Goal: Find specific fact: Find specific fact

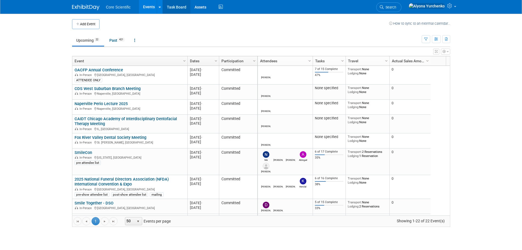
click at [175, 9] on link "Task Board" at bounding box center [177, 7] width 28 height 14
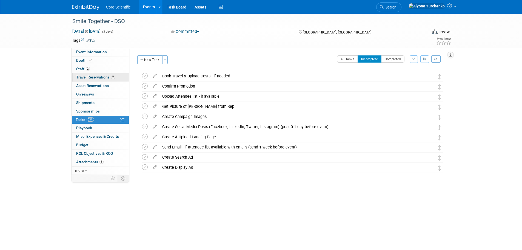
click at [91, 78] on span "Travel Reservations 2" at bounding box center [95, 77] width 39 height 4
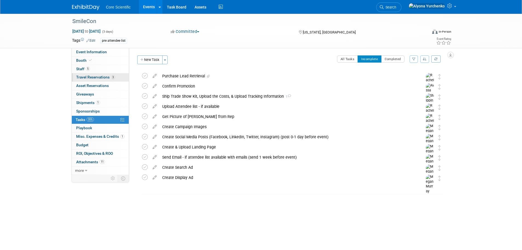
click at [98, 76] on span "Travel Reservations 3" at bounding box center [95, 77] width 39 height 4
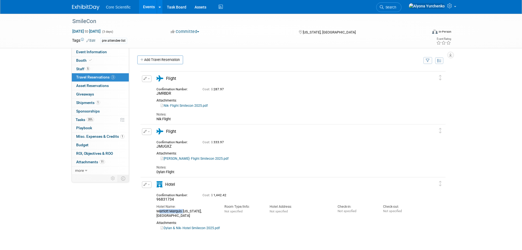
drag, startPoint x: 183, startPoint y: 210, endPoint x: 155, endPoint y: 213, distance: 28.1
click at [155, 213] on div "Hotel Name: Marriott Marquis [US_STATE], [GEOGRAPHIC_DATA]" at bounding box center [186, 209] width 68 height 16
copy div "Marriott Marquis"
